Goal: Task Accomplishment & Management: Complete application form

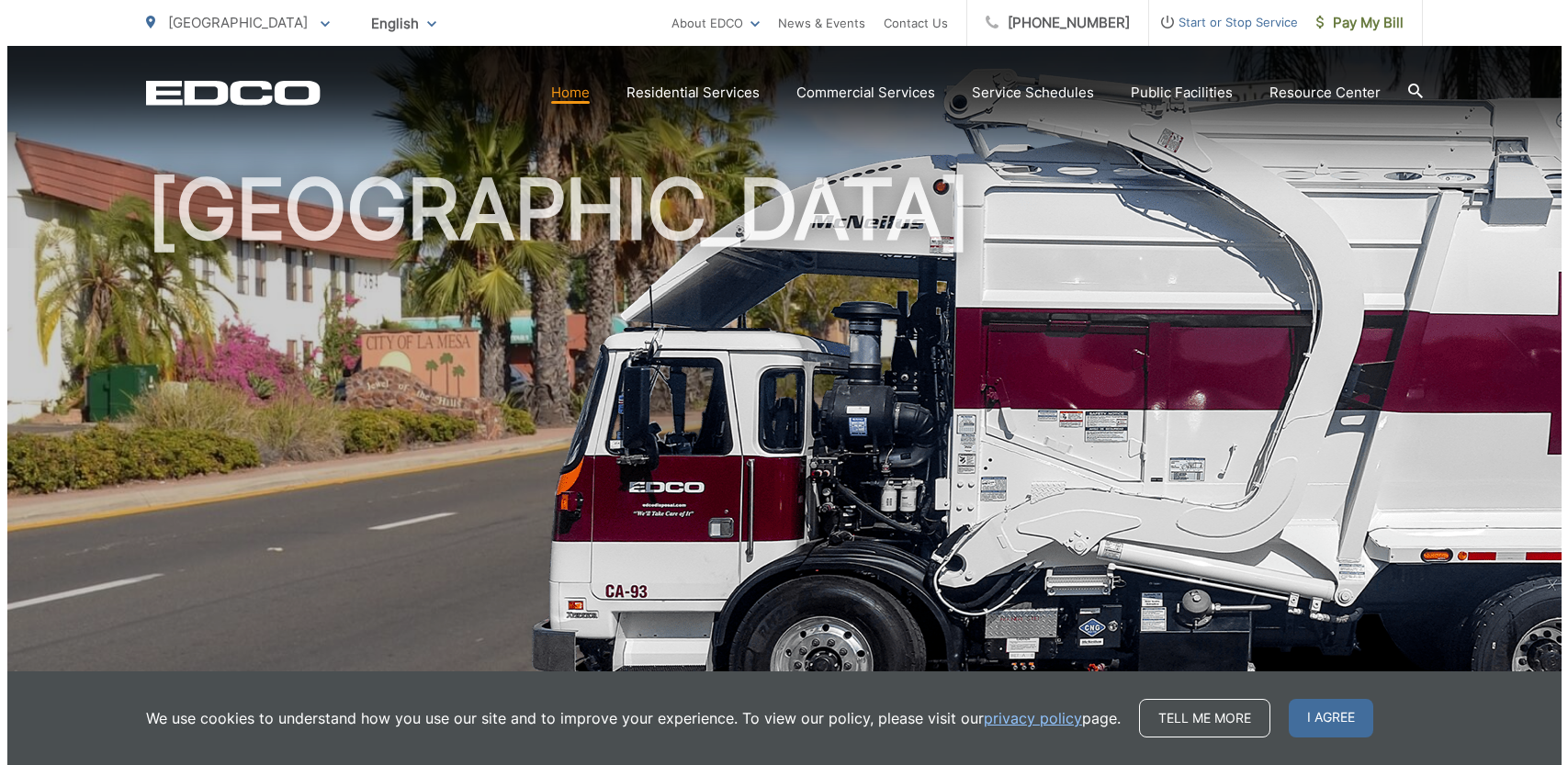
scroll to position [82, 0]
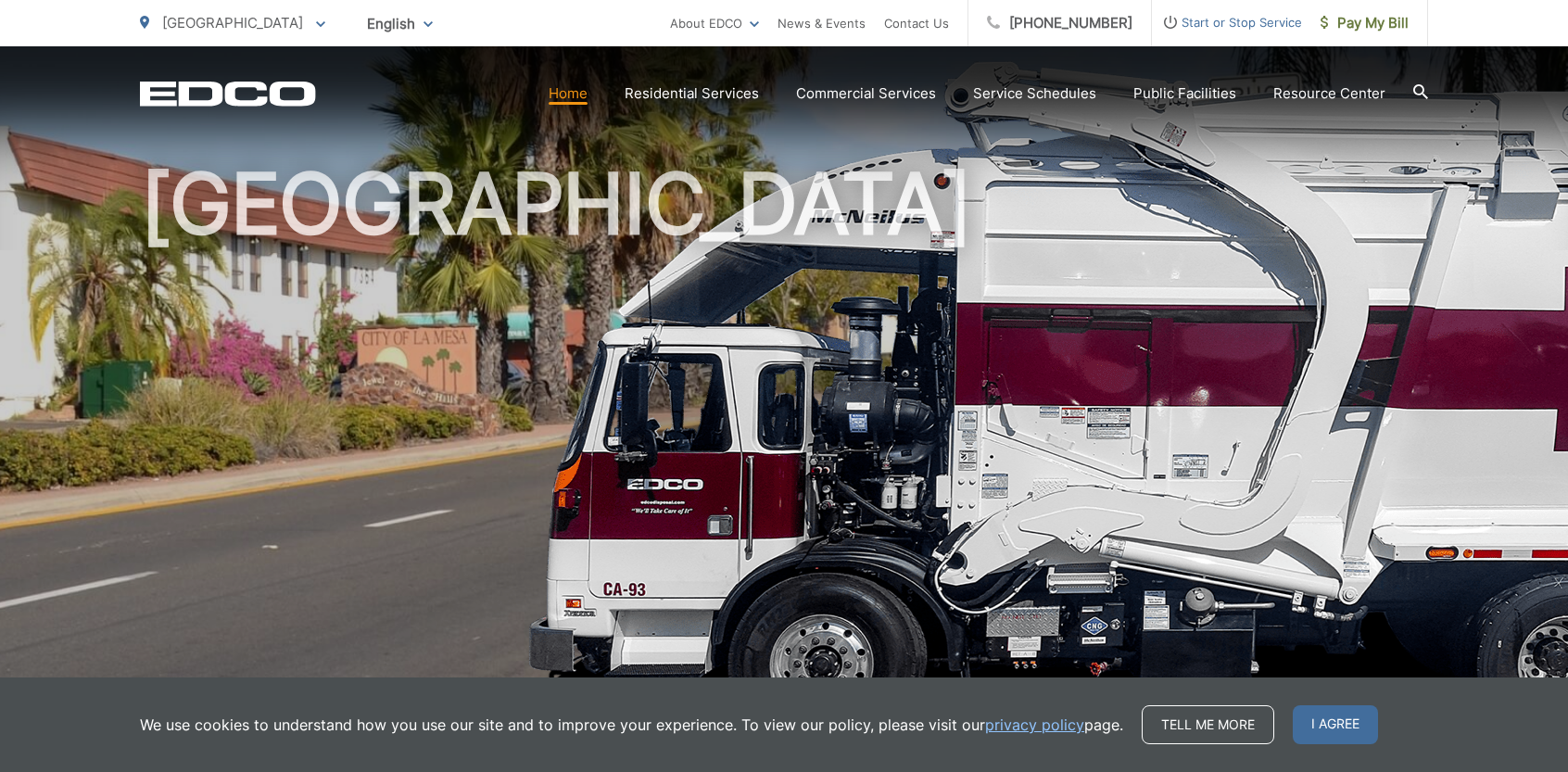
click at [1261, 29] on span "Start or Stop Service" at bounding box center [1227, 21] width 150 height 22
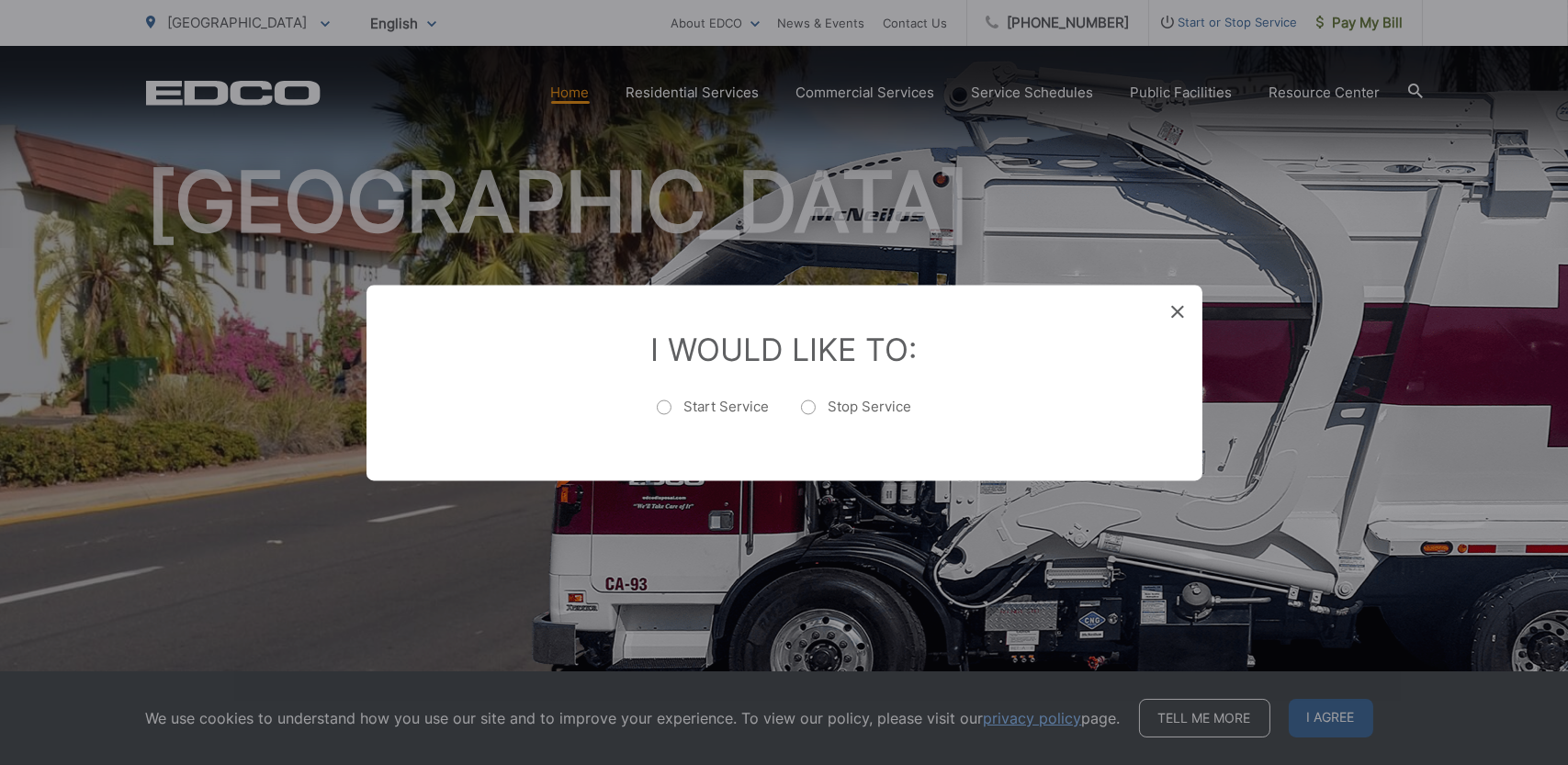
click at [811, 407] on label "Stop Service" at bounding box center [856, 416] width 111 height 36
radio input "true"
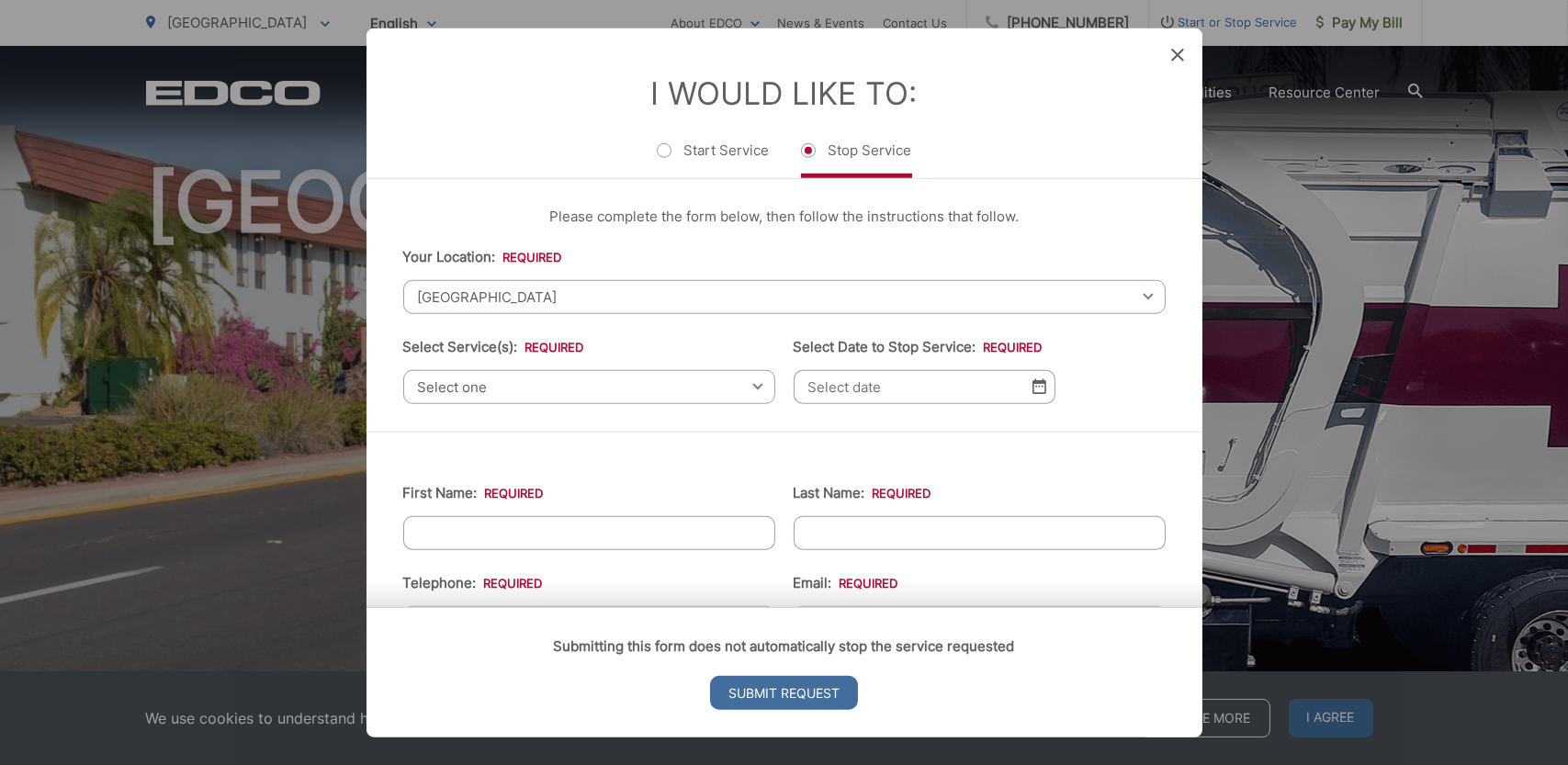
scroll to position [0, 0]
click at [734, 382] on span "Select one" at bounding box center [590, 386] width 372 height 34
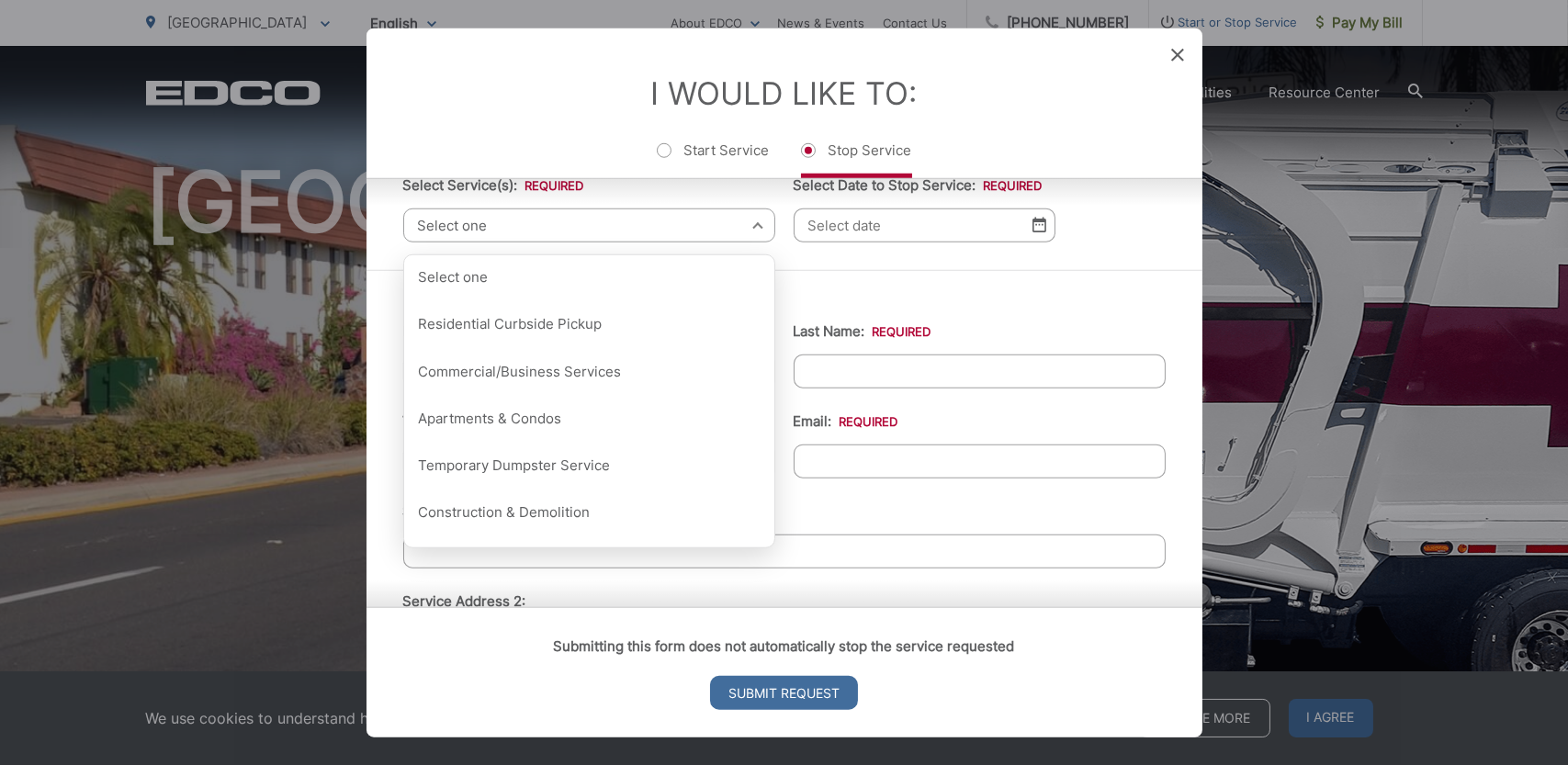
scroll to position [163, 0]
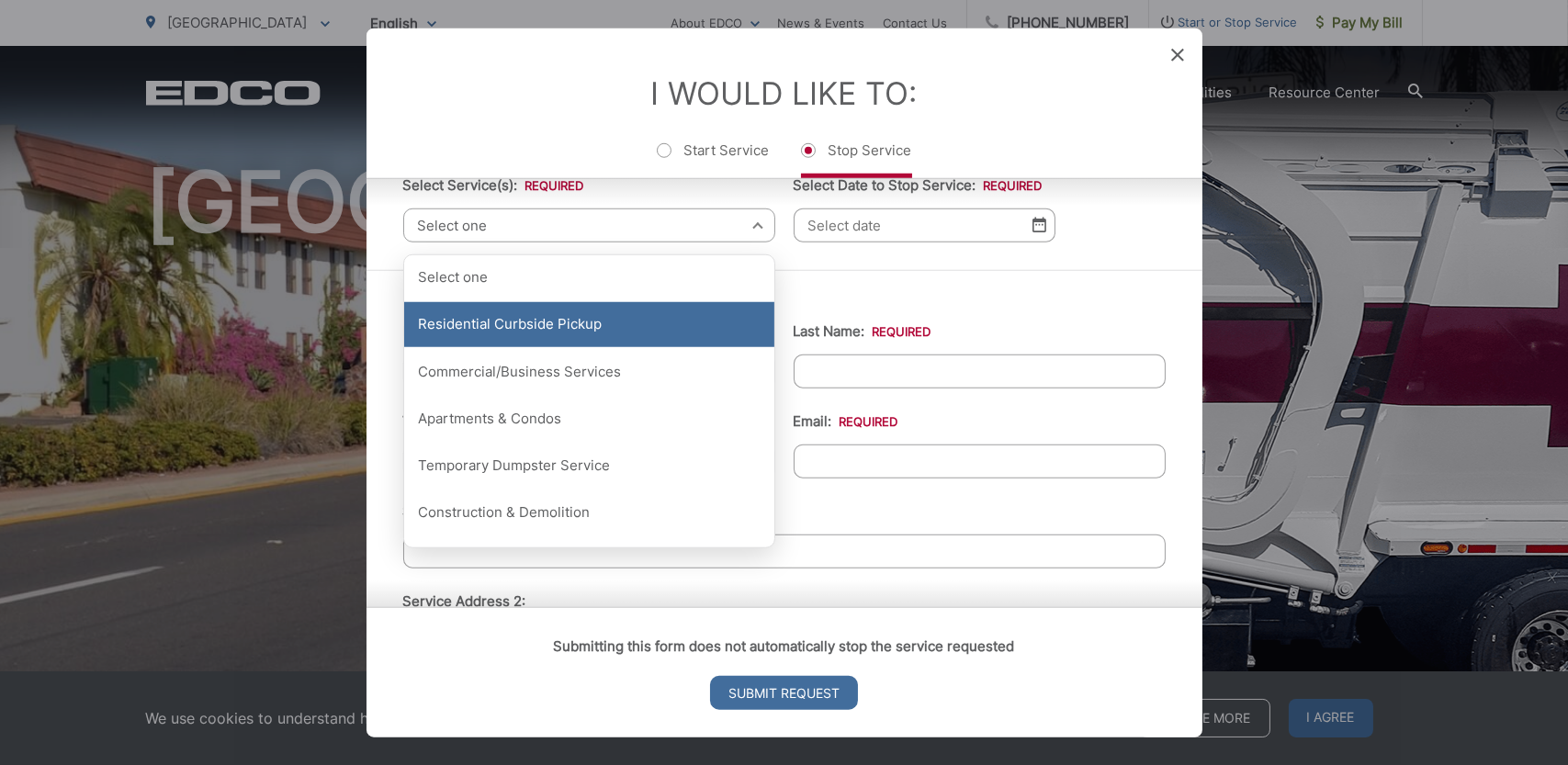
click at [589, 332] on div "Residential Curbside Pickup" at bounding box center [589, 324] width 370 height 46
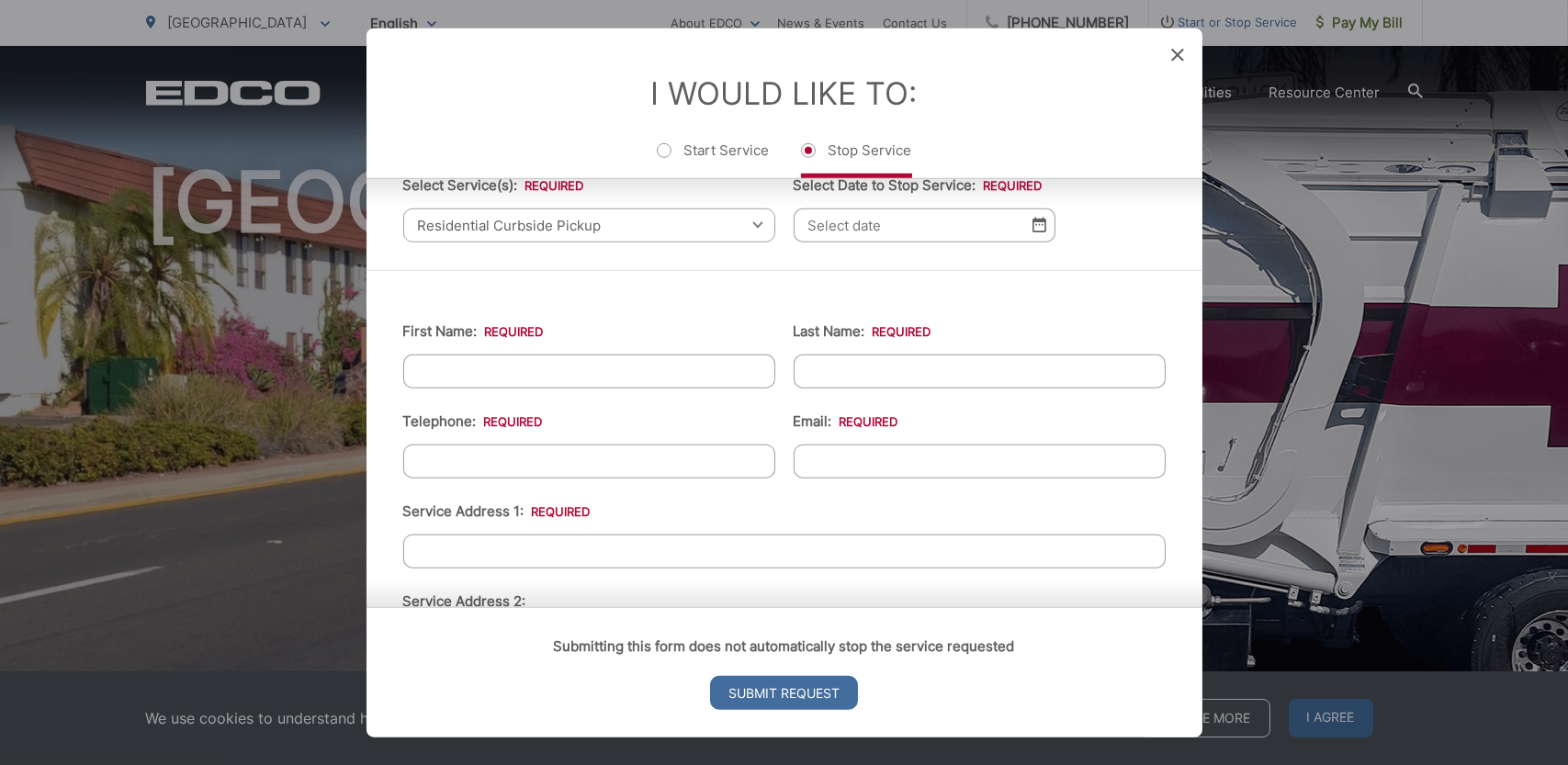
click at [950, 228] on input "Select Date to Stop Service: *" at bounding box center [924, 223] width 262 height 34
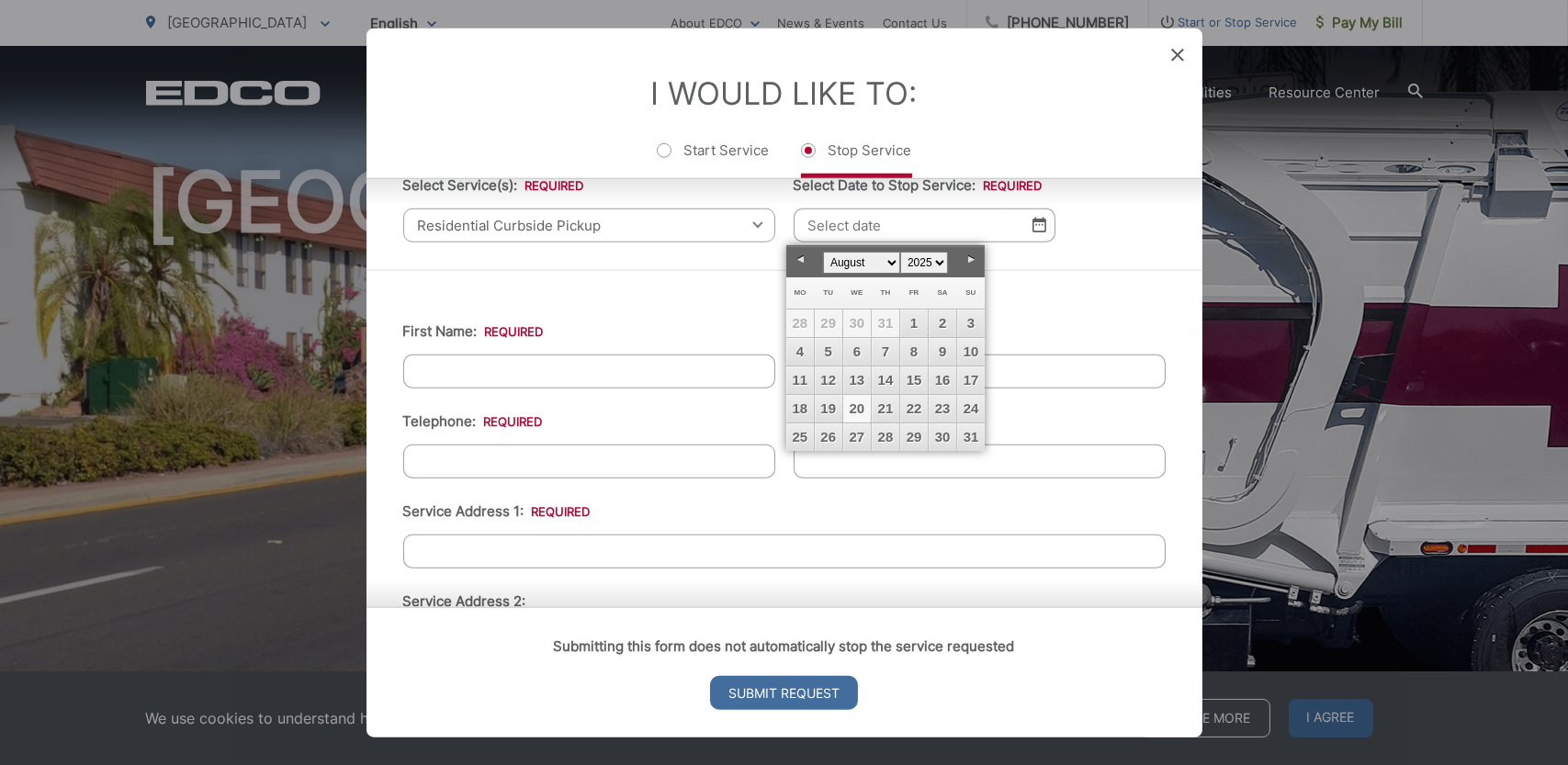
click at [889, 437] on link "28" at bounding box center [885, 437] width 28 height 28
type input "[DATE]"
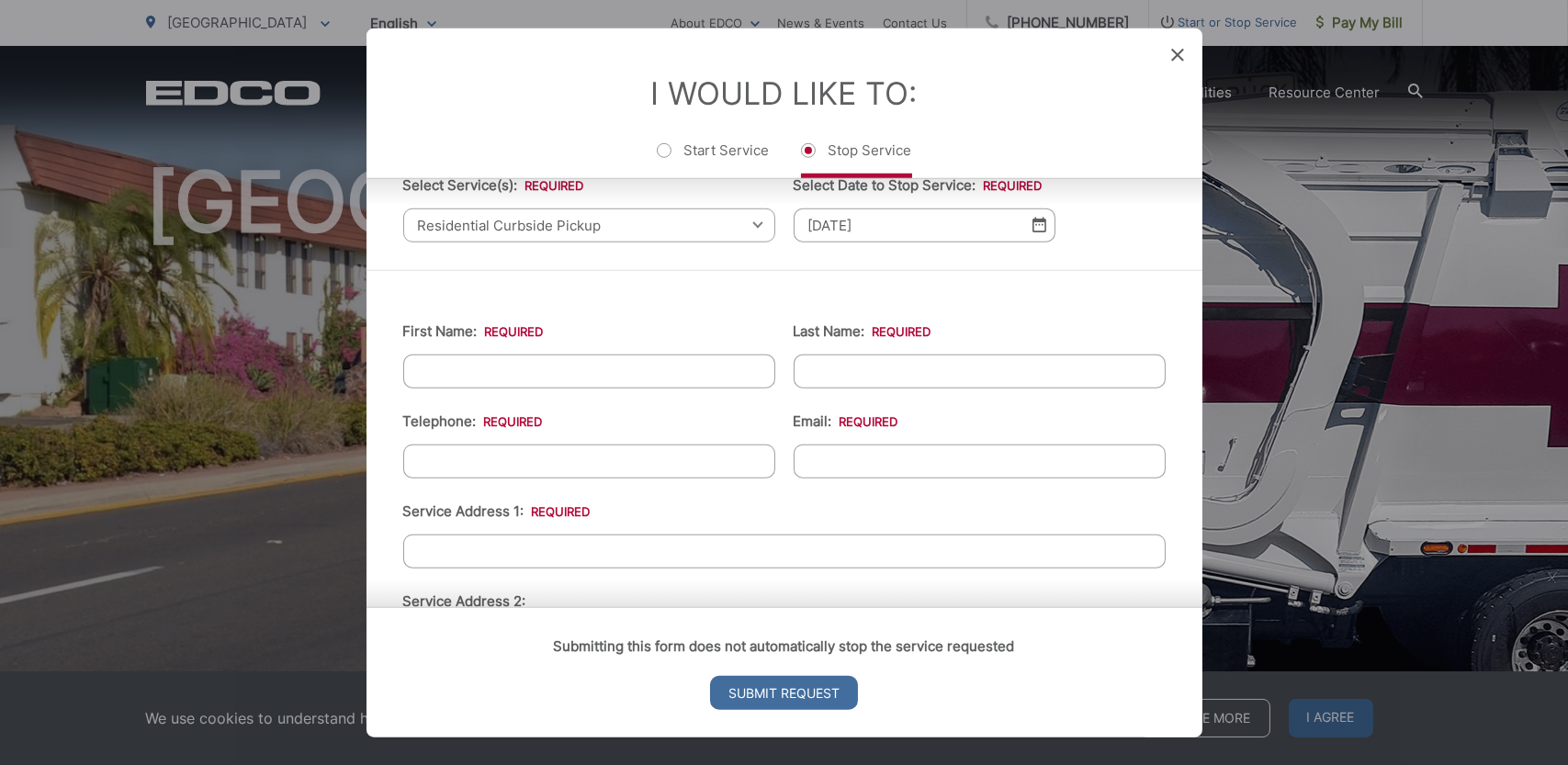
click at [444, 377] on input "First Name: *" at bounding box center [590, 370] width 372 height 34
type input "[PERSON_NAME]"
click at [427, 465] on input "Telephone: *" at bounding box center [590, 460] width 372 height 34
type input "[PHONE_NUMBER]"
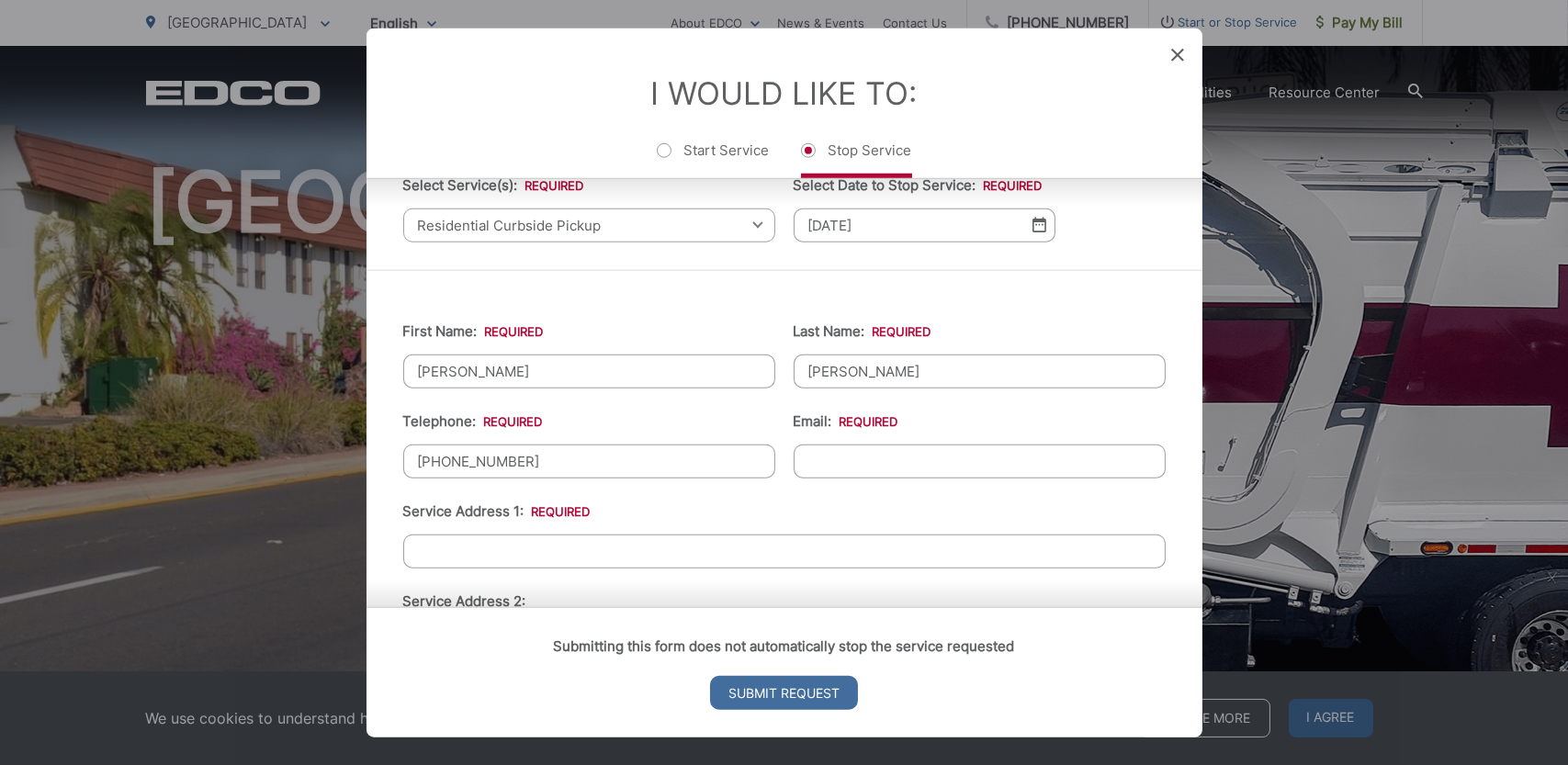
click at [928, 460] on input "Email: *" at bounding box center [980, 460] width 372 height 34
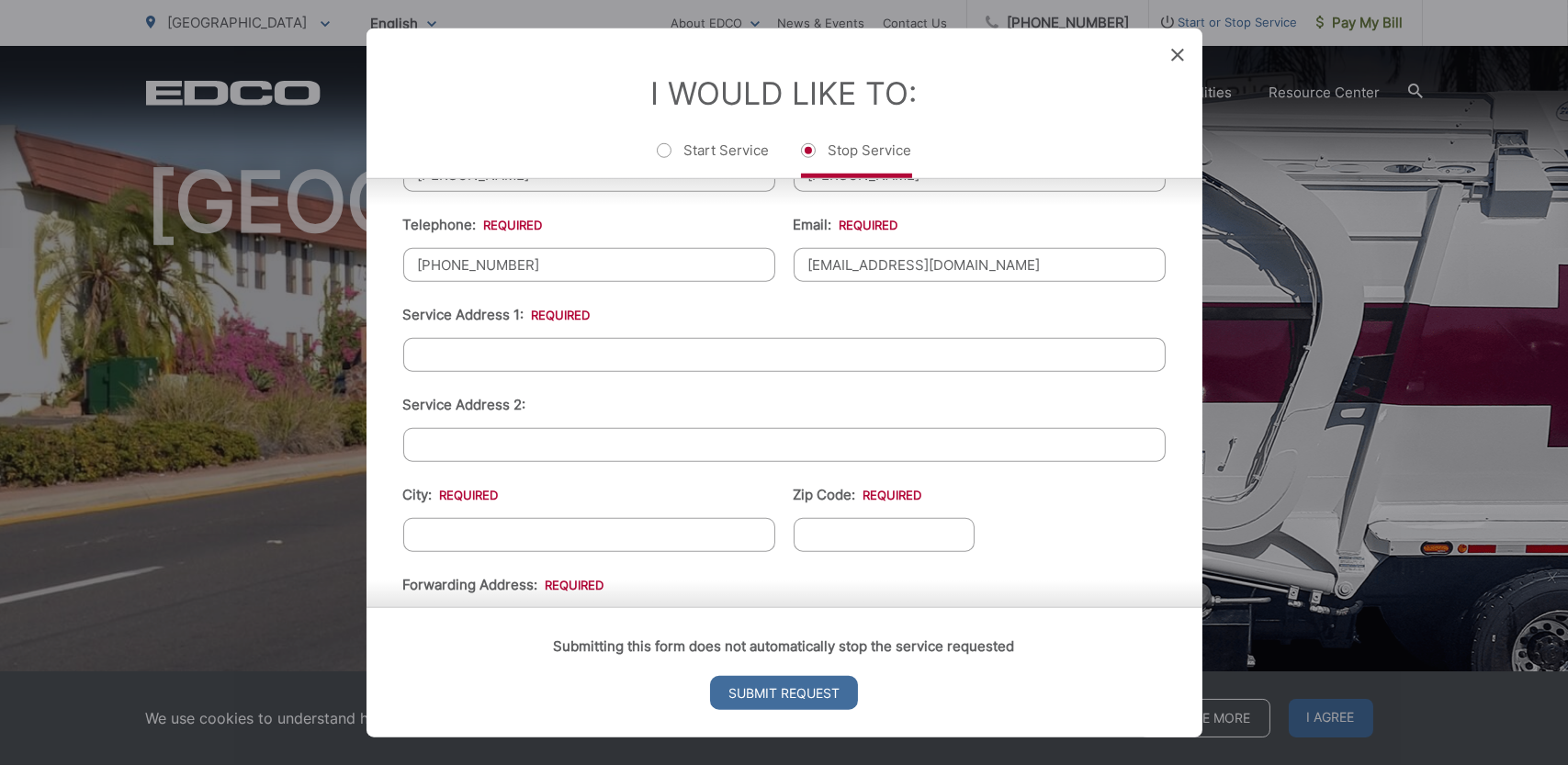
scroll to position [364, 0]
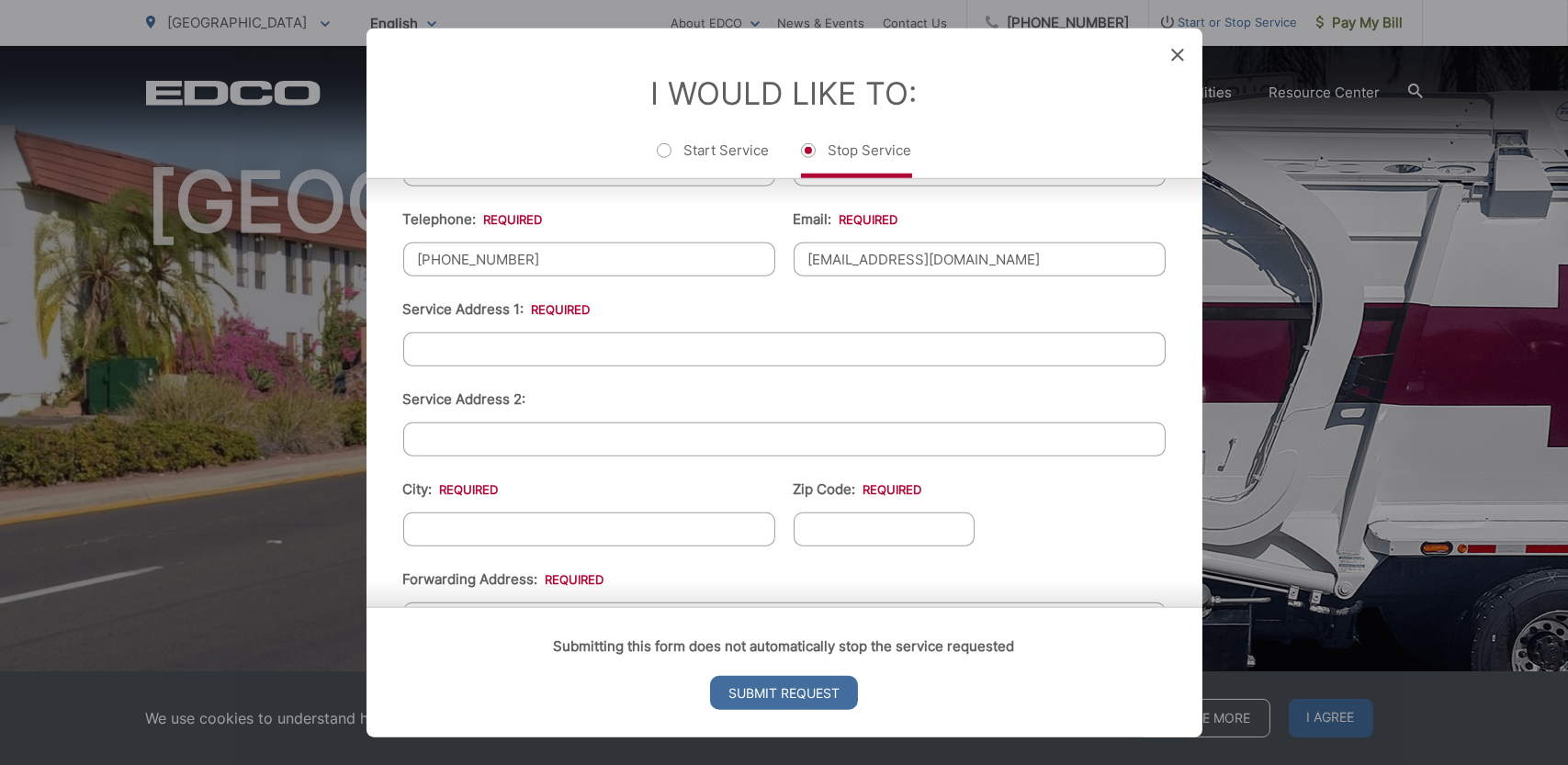
type input "[EMAIL_ADDRESS][DOMAIN_NAME]"
click at [453, 356] on input "Service Address 1: *" at bounding box center [784, 348] width 762 height 34
type input "[STREET_ADDRESS]"
type input "LA MESA"
type input "91941-7708"
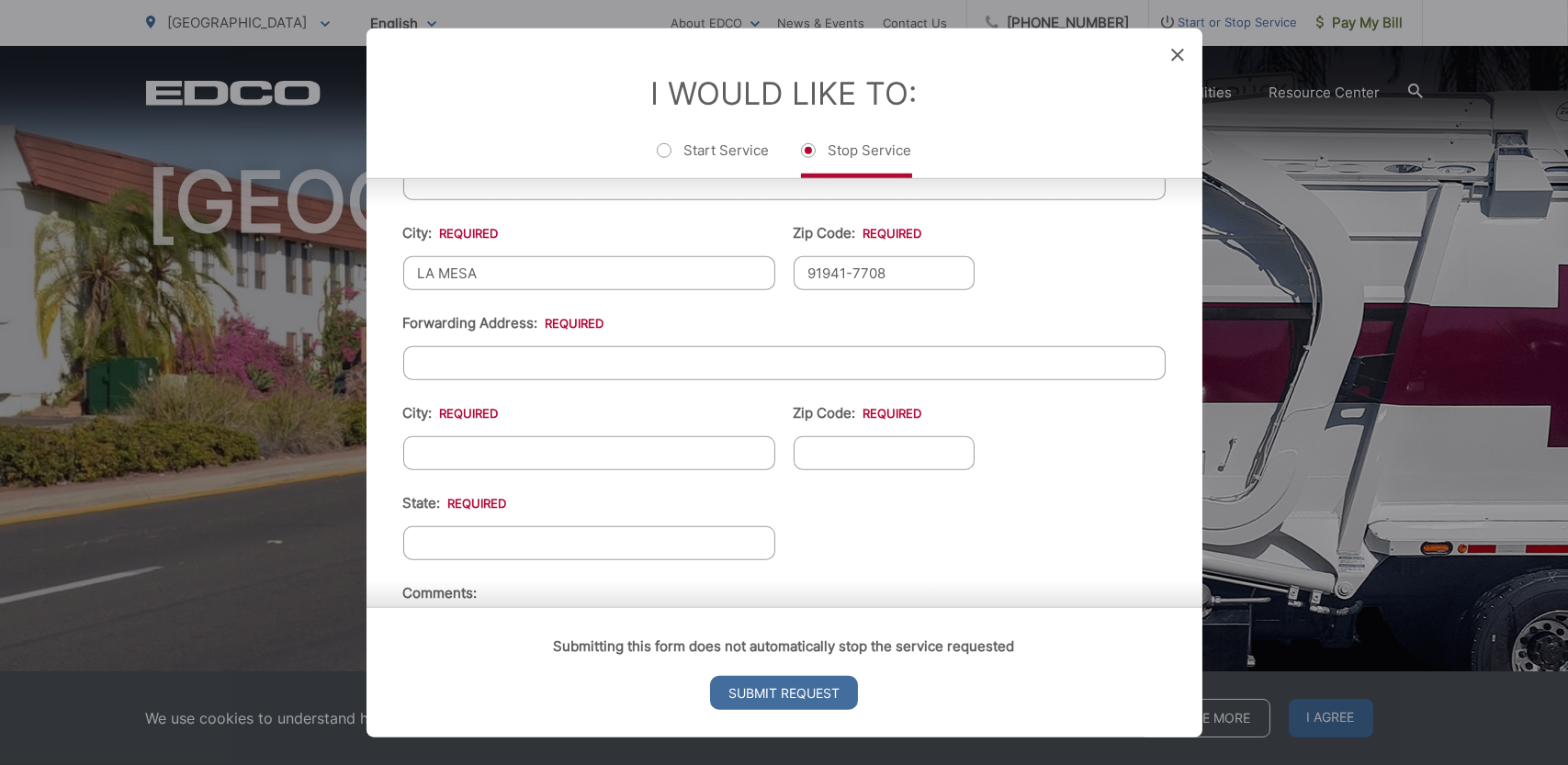
scroll to position [622, 0]
click at [436, 365] on input "Forwarding Address: *" at bounding box center [784, 360] width 762 height 34
type input "[STREET_ADDRESS]"
click at [470, 451] on input "City: *" at bounding box center [590, 451] width 372 height 34
type input "s"
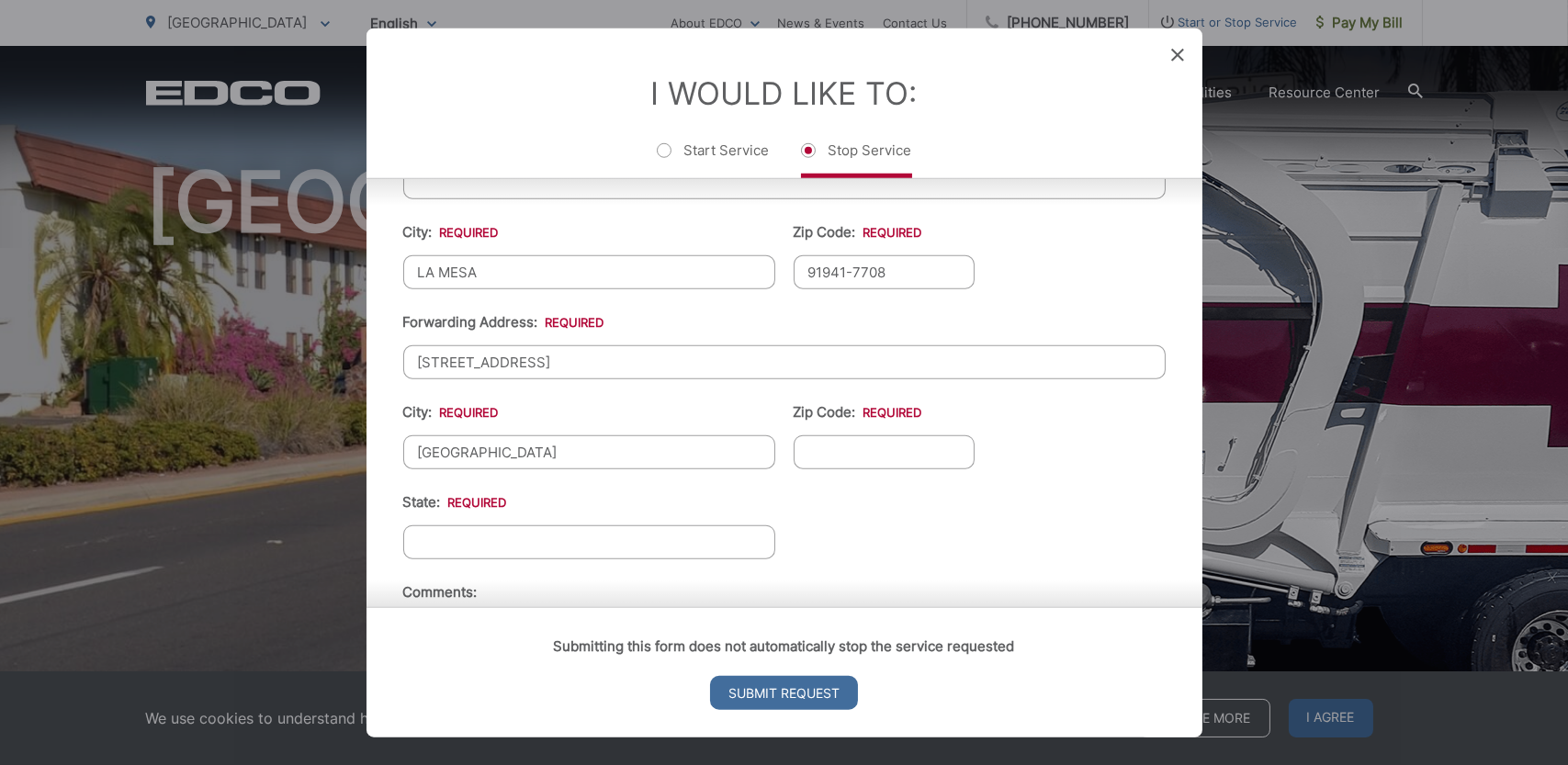
type input "[GEOGRAPHIC_DATA]"
click at [921, 445] on input "Zip Code: *" at bounding box center [885, 451] width 182 height 34
type input "92110"
click at [510, 535] on input "State: *" at bounding box center [590, 541] width 372 height 34
type input "CA"
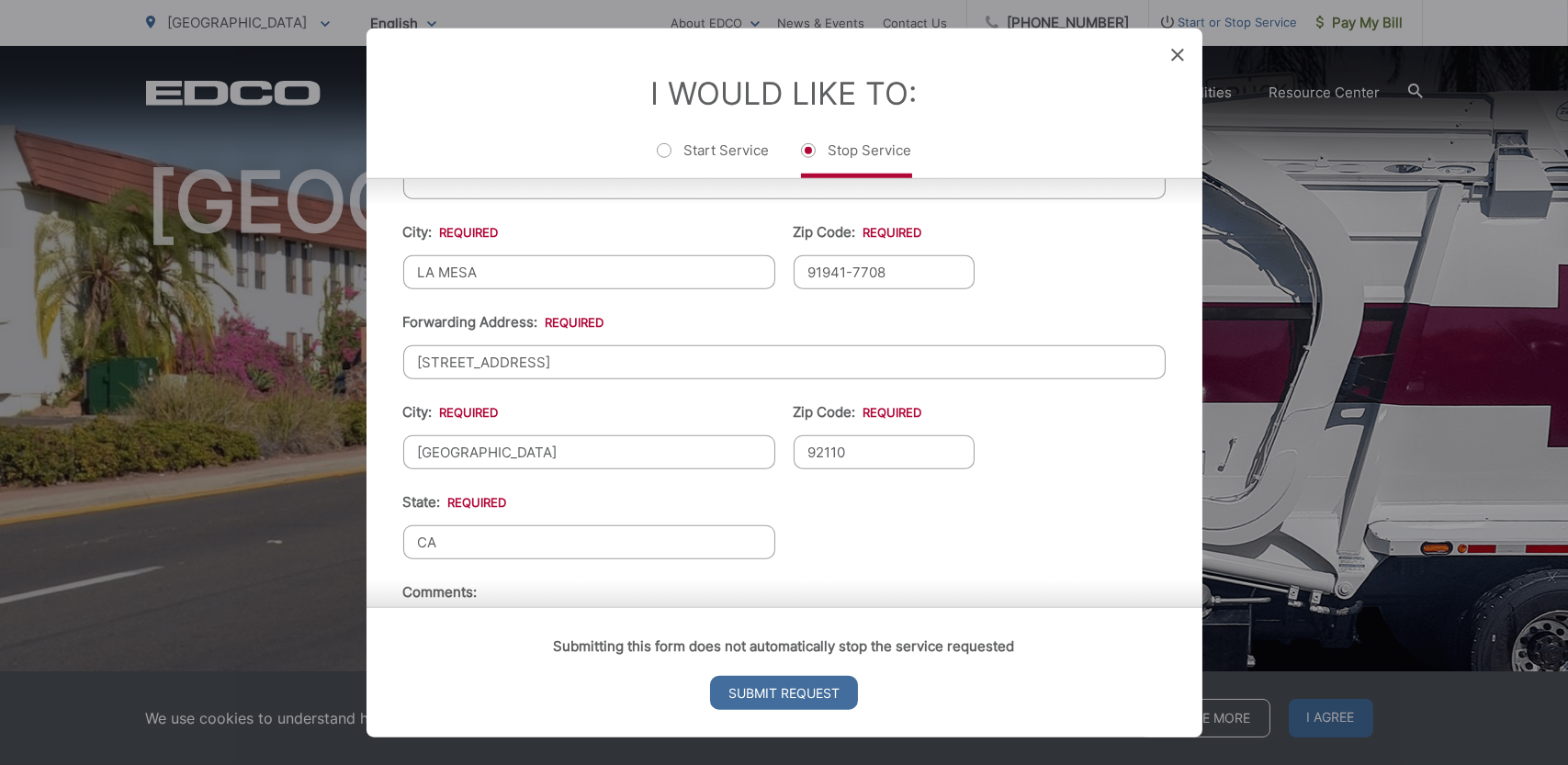
click at [1048, 514] on ul "First Name: * [PERSON_NAME] Last Name: * [PERSON_NAME] Telephone: * [PHONE_NUMB…" at bounding box center [784, 284] width 762 height 892
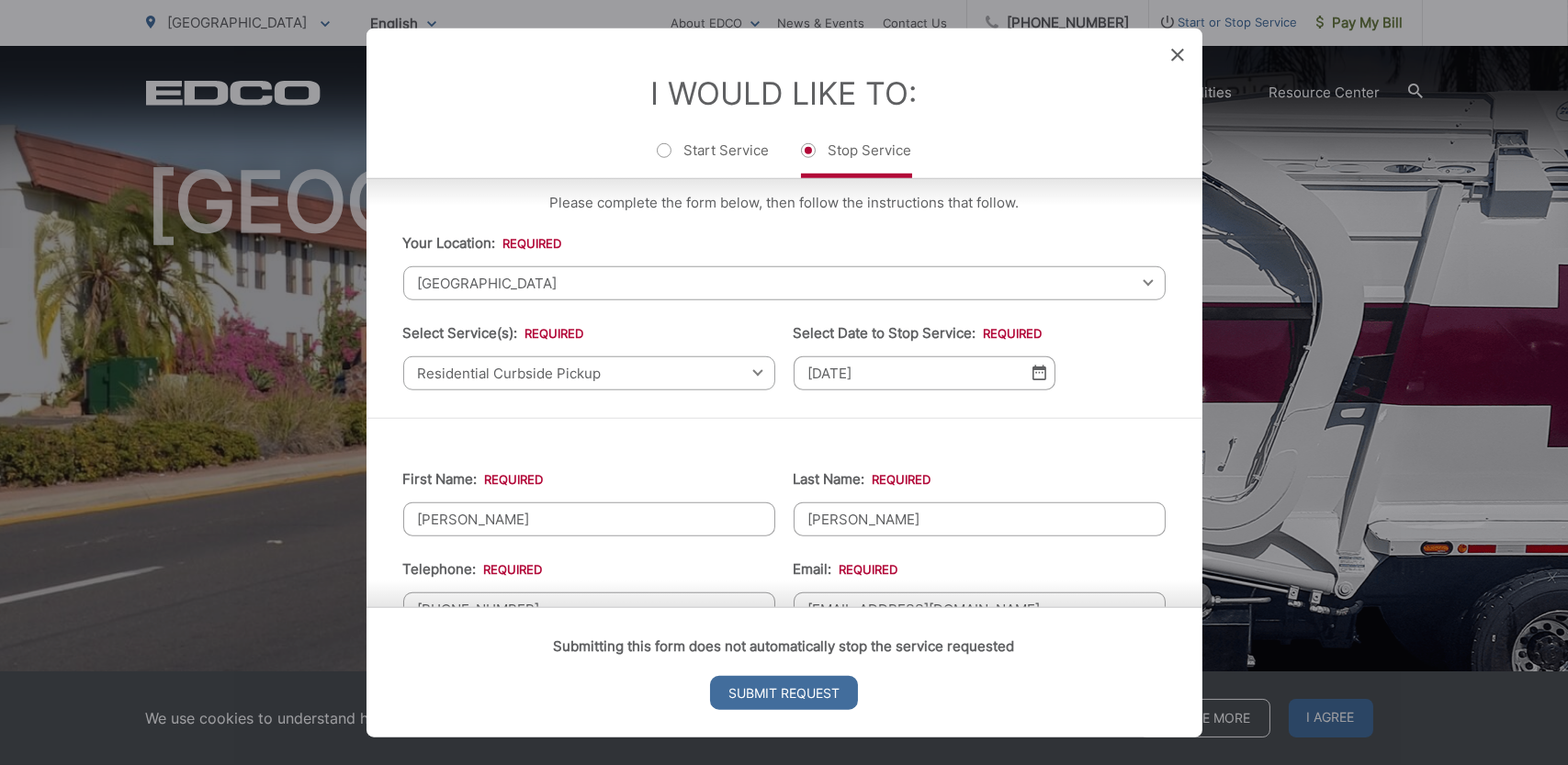
scroll to position [0, 0]
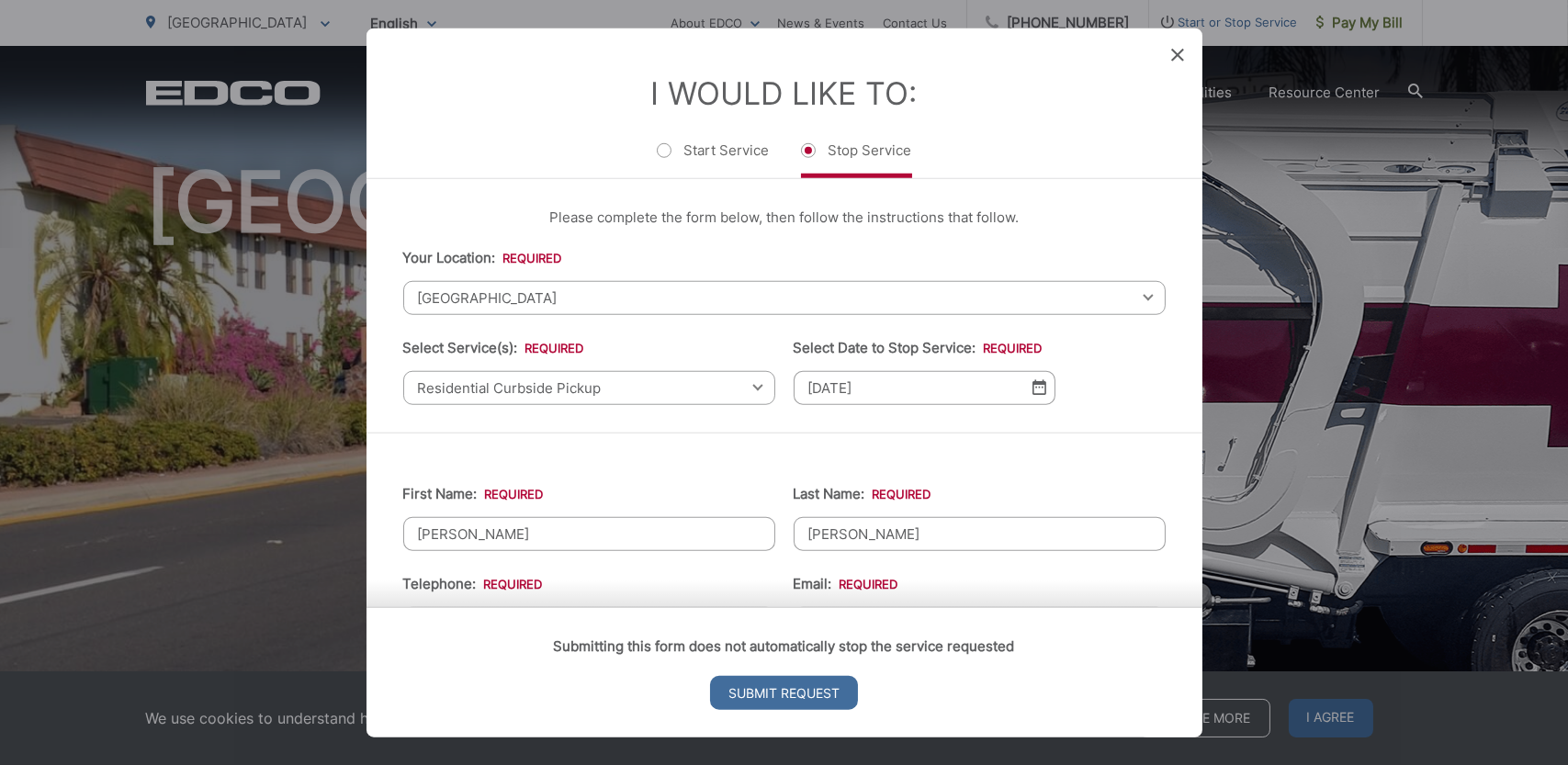
click at [894, 391] on input "[DATE]" at bounding box center [924, 386] width 262 height 34
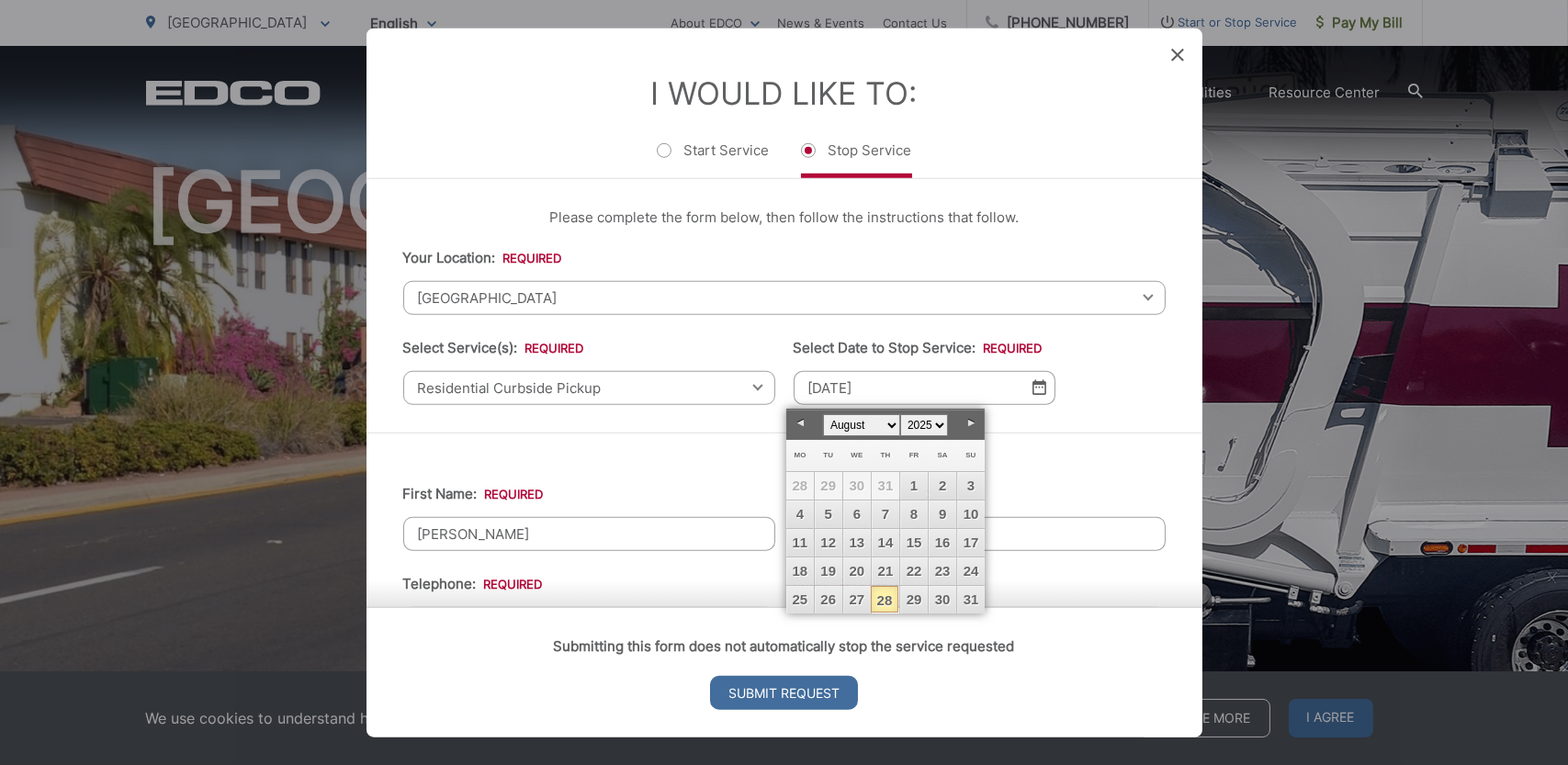
click at [1103, 429] on div "Please complete the form below, then follow the instructions that follow. Your …" at bounding box center [784, 305] width 836 height 253
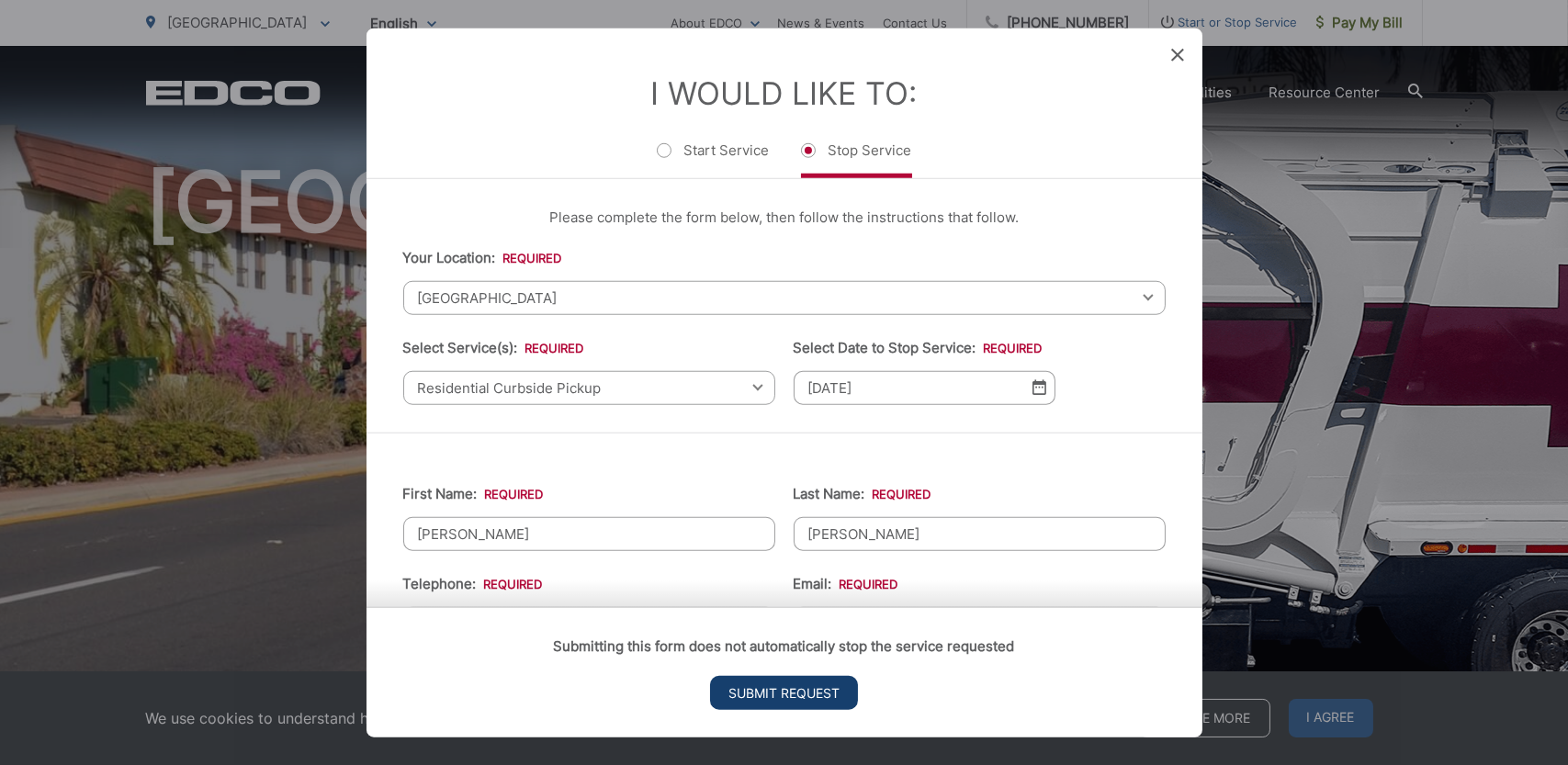
click at [787, 693] on input "Submit Request" at bounding box center [784, 692] width 148 height 34
